Goal: Complete application form

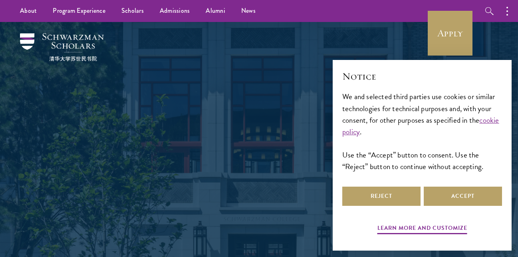
click at [278, 81] on div "404 Page not found The page you are looking for does not exist. Go back, or go …" at bounding box center [259, 166] width 196 height 220
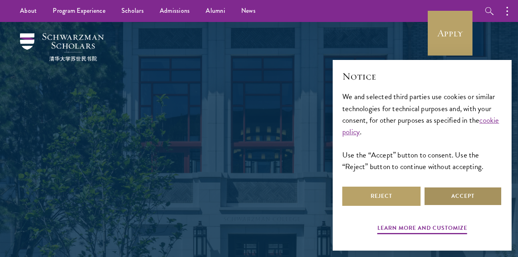
click at [466, 189] on button "Accept" at bounding box center [462, 195] width 78 height 19
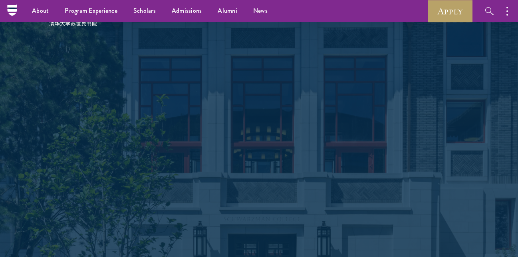
scroll to position [35, 0]
click at [461, 6] on link "Apply" at bounding box center [449, 11] width 45 height 22
click at [445, 16] on link "Apply" at bounding box center [449, 11] width 45 height 22
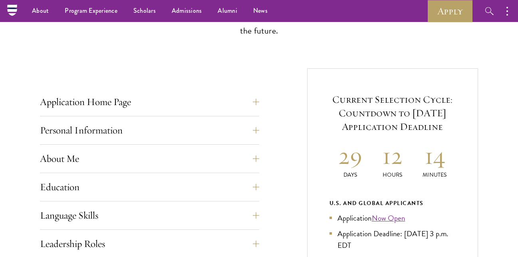
scroll to position [253, 0]
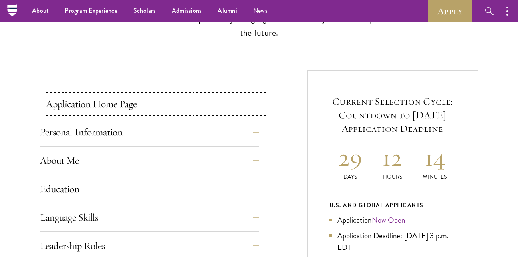
click at [253, 99] on button "Application Home Page" at bounding box center [155, 103] width 219 height 19
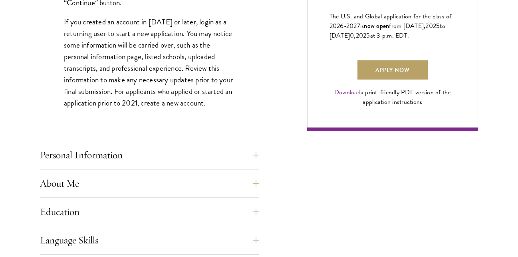
scroll to position [598, 0]
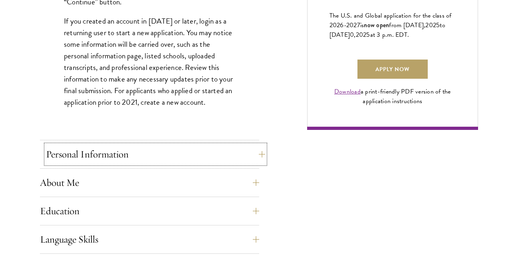
click at [251, 151] on button "Personal Information" at bounding box center [155, 153] width 219 height 19
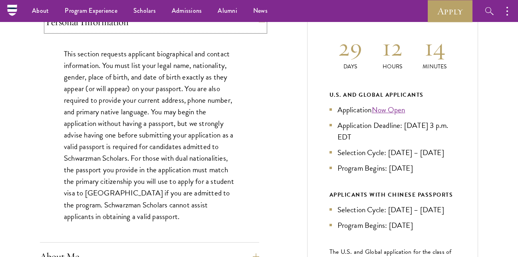
scroll to position [361, 0]
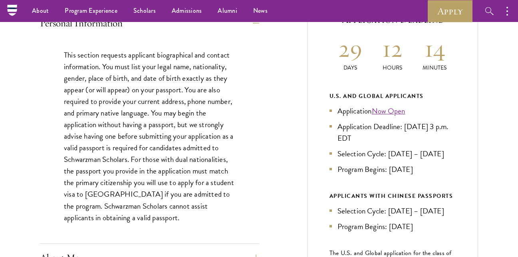
click at [251, 152] on div "This section requests applicant biographical and contact information. You must …" at bounding box center [149, 140] width 219 height 206
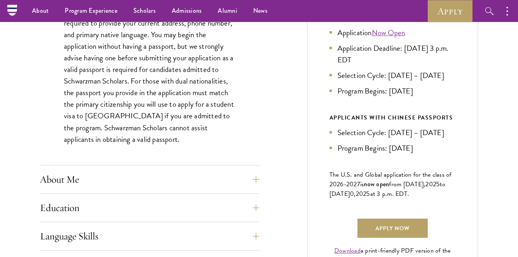
scroll to position [439, 0]
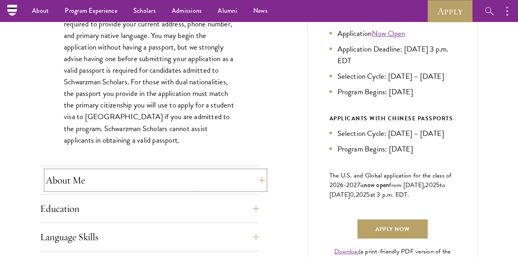
click at [213, 171] on button "About Me" at bounding box center [155, 179] width 219 height 19
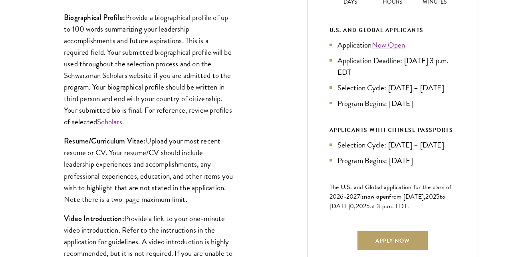
scroll to position [428, 0]
click at [111, 120] on link "Scholars" at bounding box center [109, 121] width 25 height 12
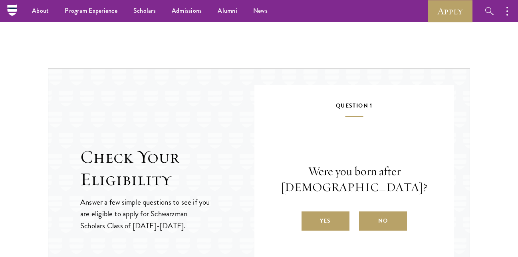
scroll to position [1183, 0]
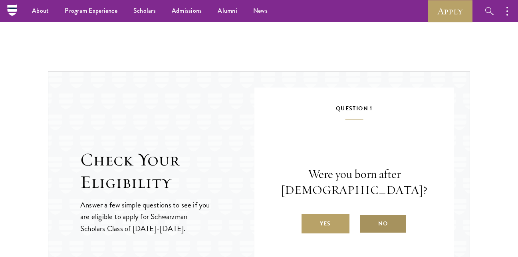
click at [389, 218] on label "No" at bounding box center [383, 223] width 48 height 19
click at [366, 218] on input "No" at bounding box center [362, 218] width 7 height 7
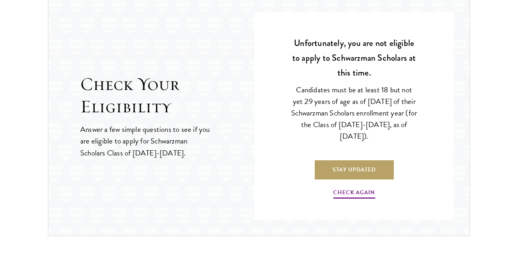
scroll to position [1259, 0]
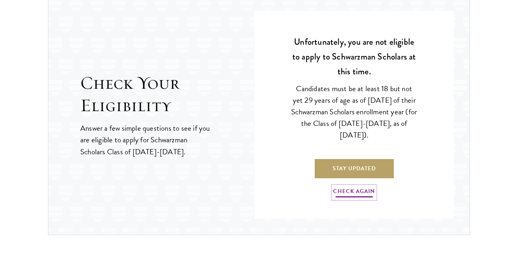
click at [371, 195] on link "Check Again" at bounding box center [354, 192] width 42 height 12
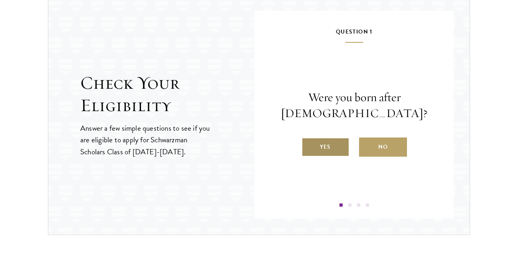
click at [330, 152] on label "Yes" at bounding box center [325, 146] width 48 height 19
click at [308, 145] on input "Yes" at bounding box center [304, 141] width 7 height 7
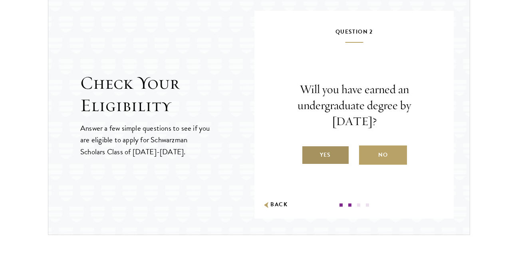
click at [323, 149] on label "Yes" at bounding box center [325, 154] width 48 height 19
click at [308, 149] on input "Yes" at bounding box center [304, 149] width 7 height 7
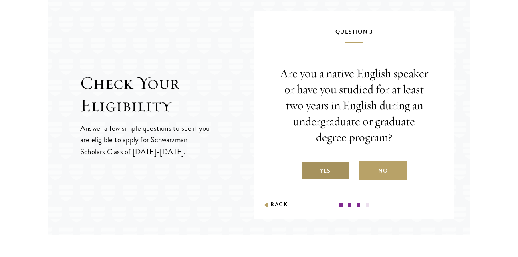
click at [320, 172] on label "Yes" at bounding box center [325, 170] width 48 height 19
click at [308, 169] on input "Yes" at bounding box center [304, 165] width 7 height 7
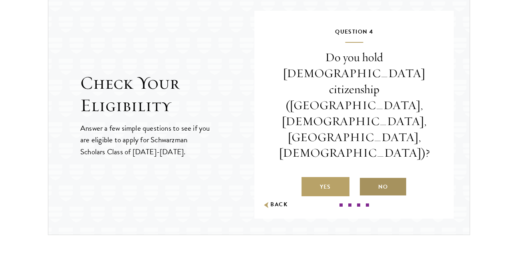
click at [380, 177] on label "No" at bounding box center [383, 186] width 48 height 19
click at [366, 178] on input "No" at bounding box center [362, 181] width 7 height 7
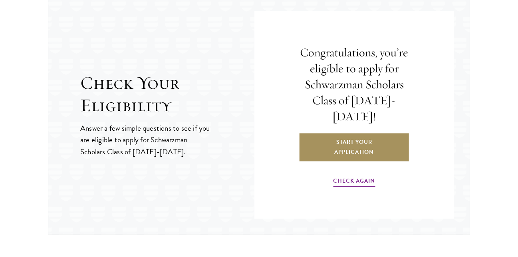
click at [353, 134] on link "Start Your Application" at bounding box center [353, 146] width 111 height 29
